Goal: Information Seeking & Learning: Check status

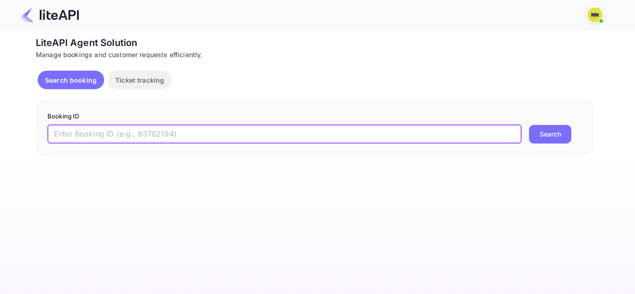
click at [211, 126] on input "text" at bounding box center [284, 134] width 474 height 19
paste input "8897955"
type input "8897955"
click at [529, 125] on button "Search" at bounding box center [550, 134] width 42 height 19
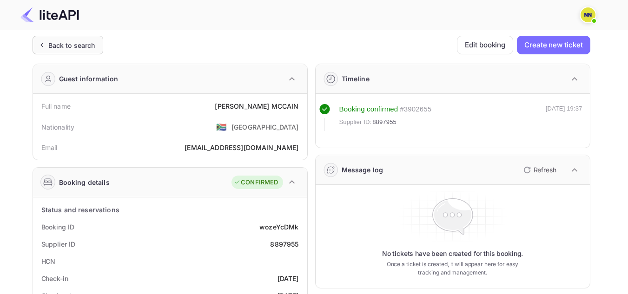
click at [79, 46] on div "Back to search" at bounding box center [71, 45] width 47 height 10
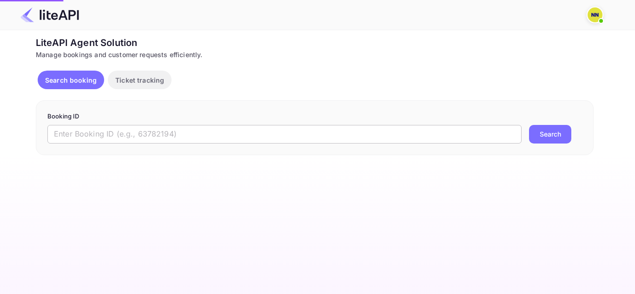
paste input "8343448"
click at [186, 136] on input "text" at bounding box center [284, 134] width 474 height 19
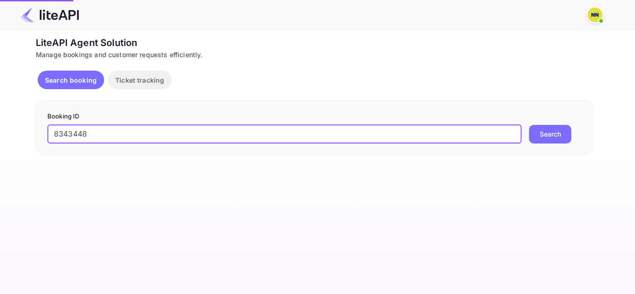
type input "8343448"
click at [529, 125] on button "Search" at bounding box center [550, 134] width 42 height 19
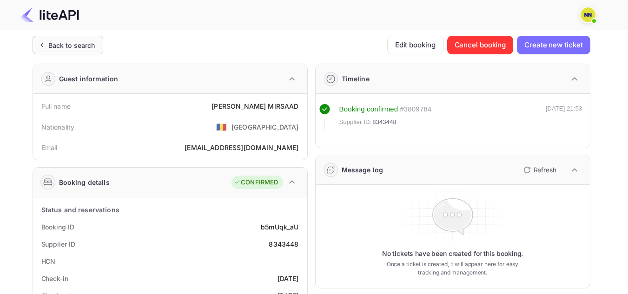
click at [61, 49] on div "Back to search" at bounding box center [71, 45] width 47 height 10
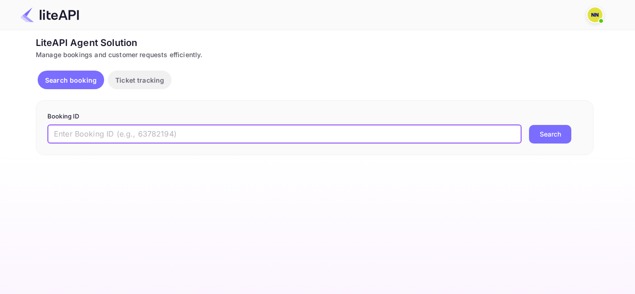
click at [194, 133] on input "text" at bounding box center [284, 134] width 474 height 19
paste input "8897428"
type input "8897428"
click at [529, 125] on button "Search" at bounding box center [550, 134] width 42 height 19
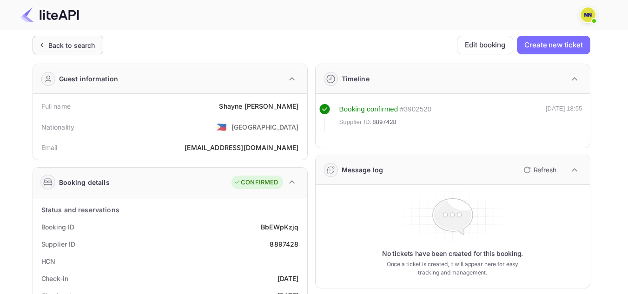
click at [44, 42] on icon at bounding box center [42, 44] width 10 height 9
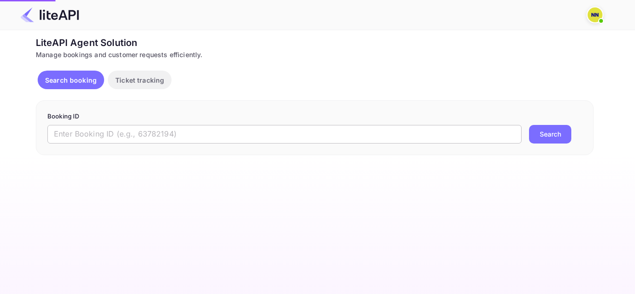
click at [280, 130] on input "text" at bounding box center [284, 134] width 474 height 19
paste input "8897428"
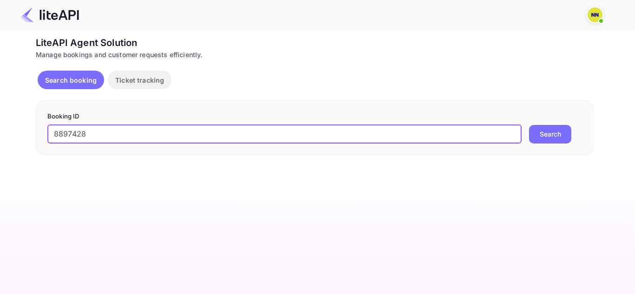
type input "8897428"
click at [529, 125] on button "Search" at bounding box center [550, 134] width 42 height 19
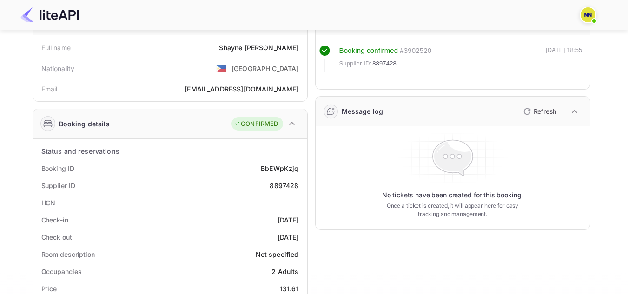
scroll to position [60, 0]
